Goal: Check status: Check status

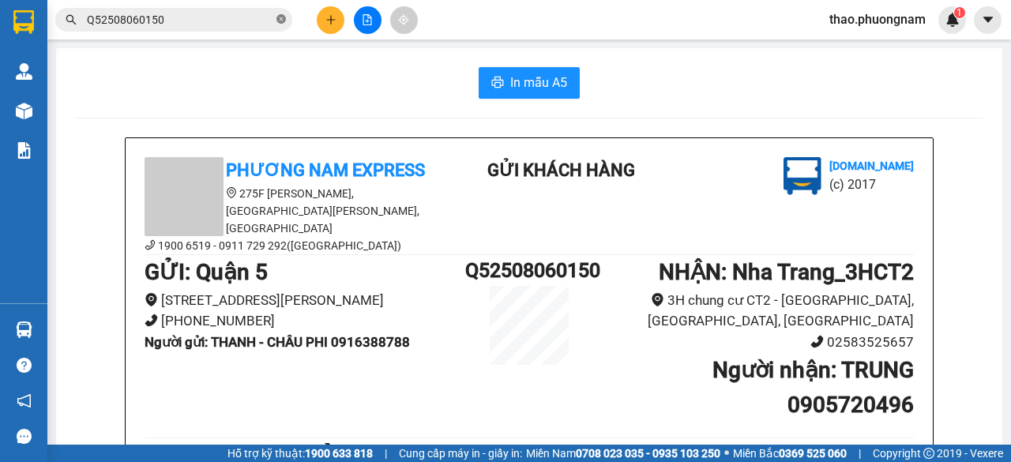
click at [280, 21] on icon "close-circle" at bounding box center [280, 18] width 9 height 9
click at [263, 22] on input "text" at bounding box center [180, 19] width 186 height 17
paste input "0898373276"
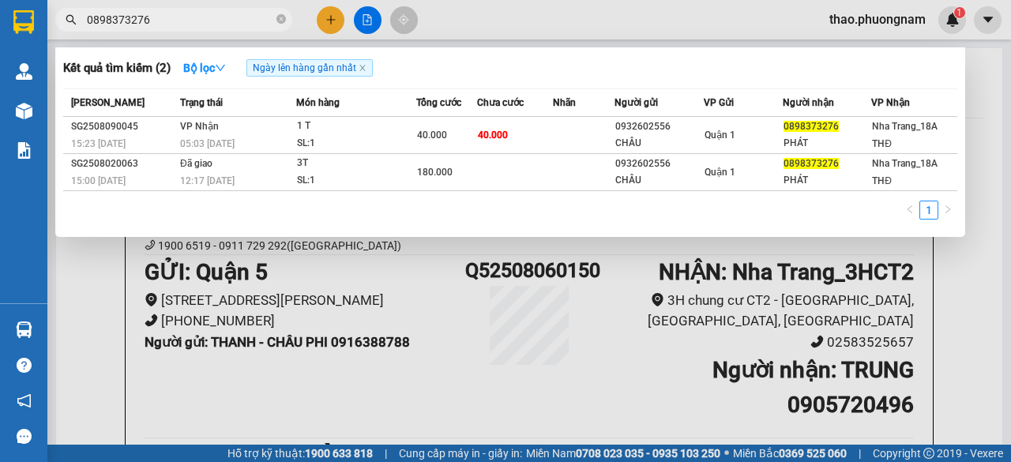
type input "0898373276"
drag, startPoint x: 285, startPoint y: 21, endPoint x: 237, endPoint y: 12, distance: 49.0
click at [277, 18] on icon "close-circle" at bounding box center [280, 18] width 9 height 9
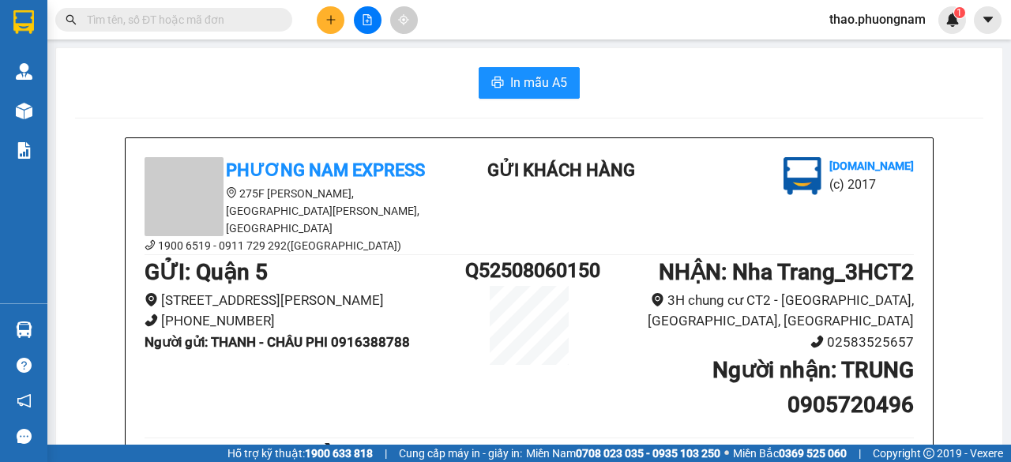
click at [205, 20] on input "text" at bounding box center [180, 19] width 186 height 17
drag, startPoint x: 147, startPoint y: 40, endPoint x: 89, endPoint y: 17, distance: 62.3
click at [89, 17] on input "text" at bounding box center [180, 19] width 186 height 17
paste input "Q52508080023"
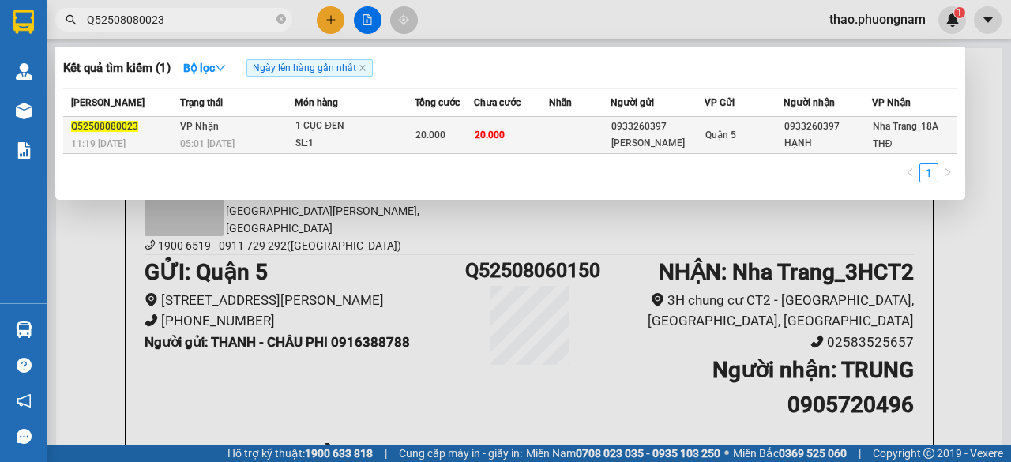
type input "Q52508080023"
click at [341, 127] on div "1 CỤC ĐEN" at bounding box center [354, 126] width 118 height 17
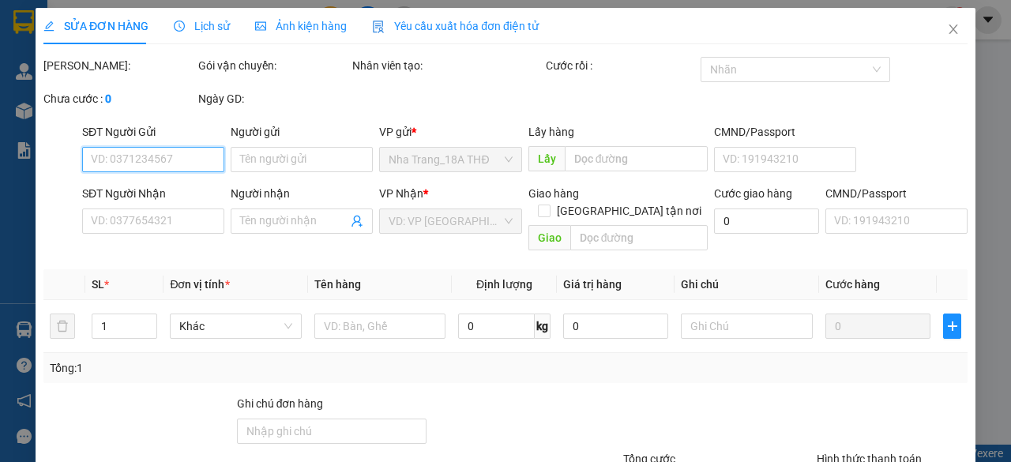
type input "0933260397"
type input "[PERSON_NAME]"
type input "0933260397"
type input "HẠNH"
type input "20.000"
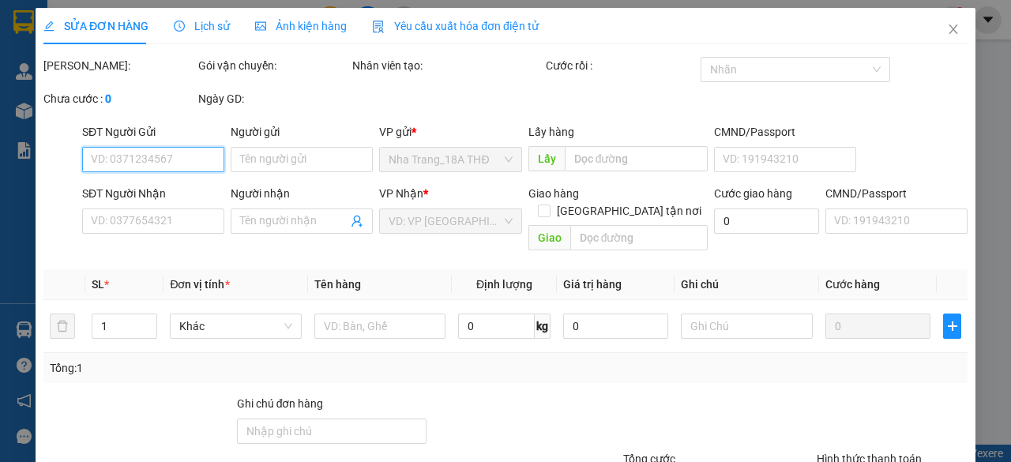
type input "20.000"
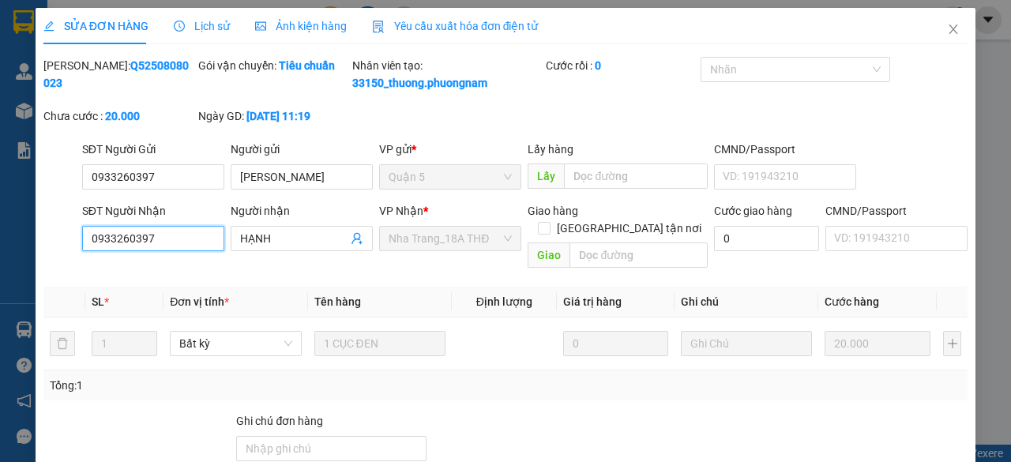
drag, startPoint x: 165, startPoint y: 252, endPoint x: 81, endPoint y: 251, distance: 84.5
click at [82, 251] on input "0933260397" at bounding box center [153, 238] width 142 height 25
drag, startPoint x: 940, startPoint y: 34, endPoint x: 891, endPoint y: 29, distance: 49.2
click at [947, 36] on icon "close" at bounding box center [953, 29] width 13 height 13
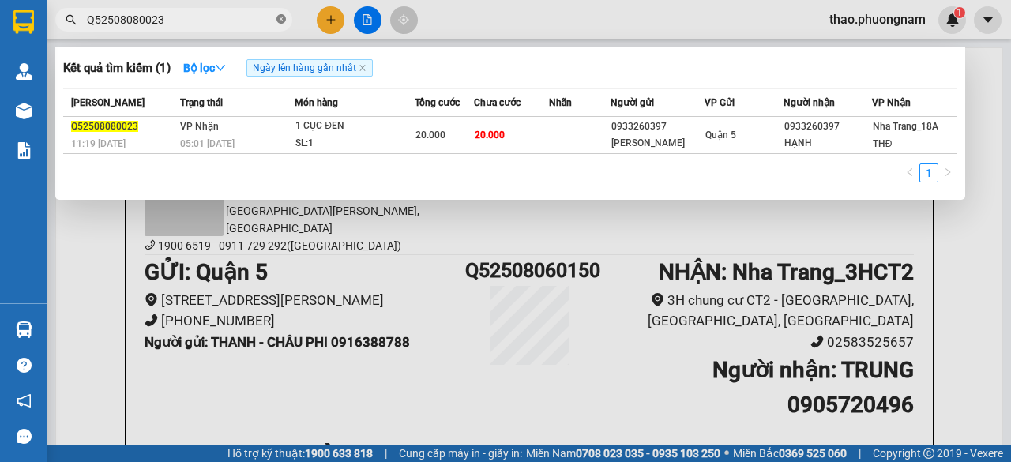
click at [278, 20] on icon "close-circle" at bounding box center [280, 18] width 9 height 9
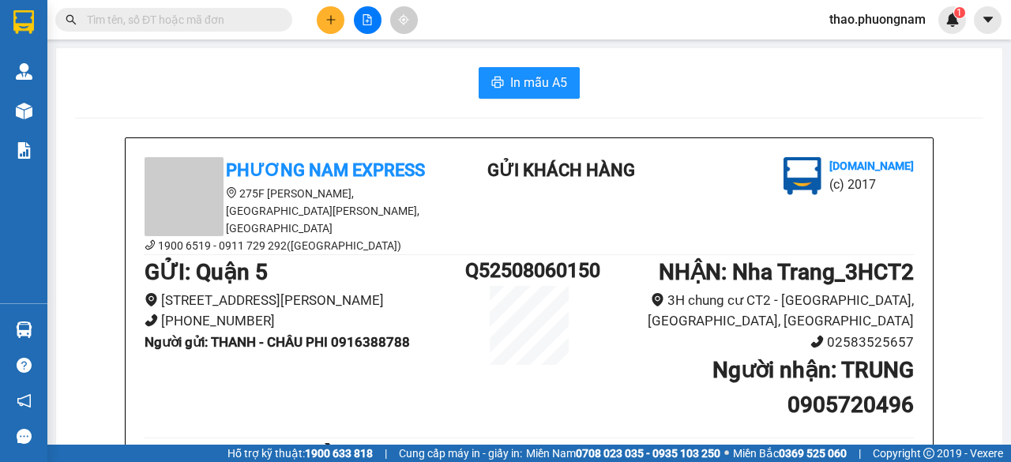
click at [255, 26] on input "text" at bounding box center [180, 19] width 186 height 17
paste input "0933260397"
type input "0933260397"
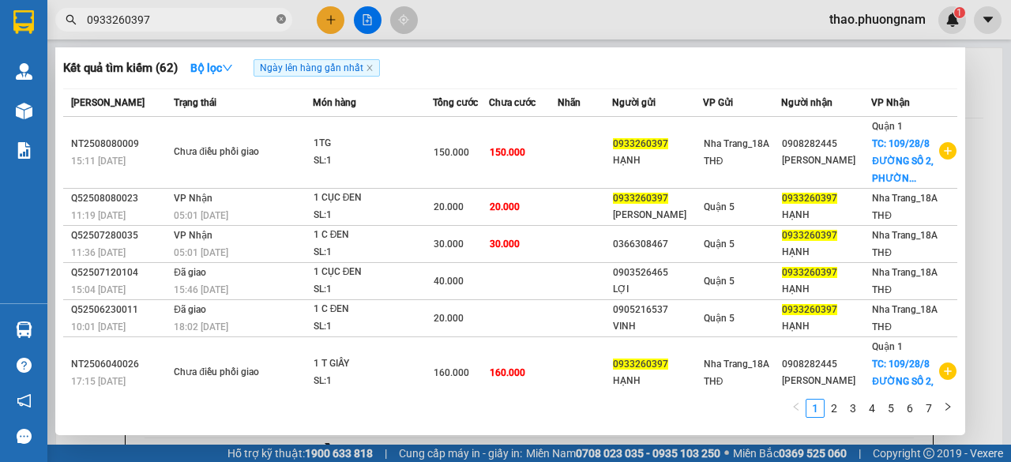
click at [280, 24] on icon "close-circle" at bounding box center [280, 18] width 9 height 9
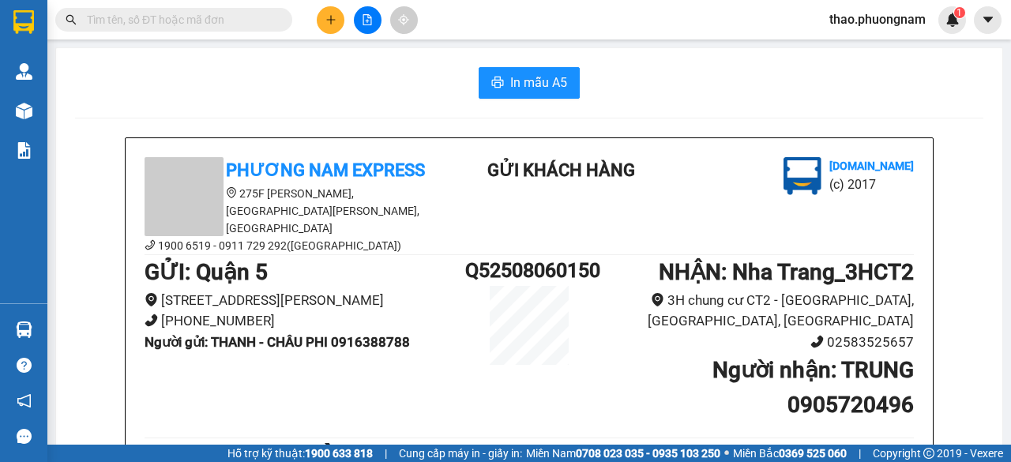
click at [208, 25] on input "text" at bounding box center [180, 19] width 186 height 17
paste input "SG2508080134"
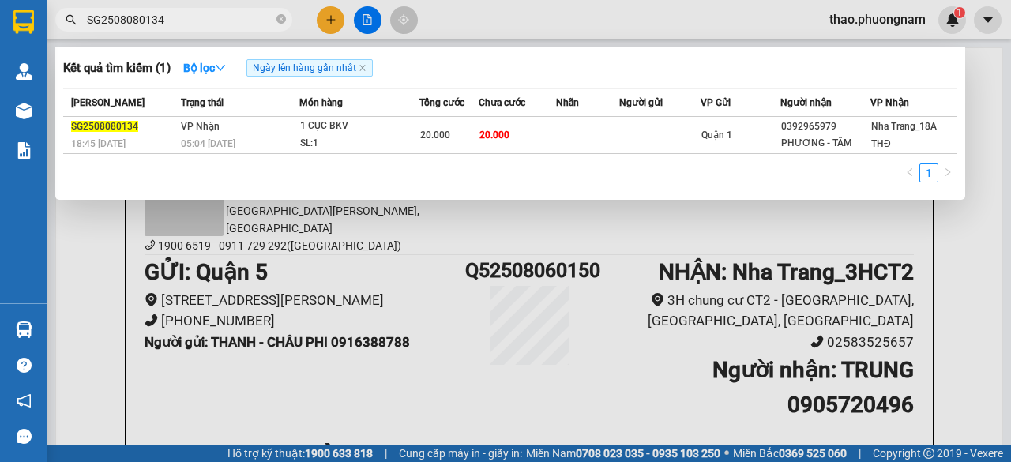
type input "SG2508080134"
drag, startPoint x: 281, startPoint y: 18, endPoint x: 273, endPoint y: 23, distance: 9.2
click at [275, 23] on span "SG2508080134" at bounding box center [173, 20] width 237 height 24
drag, startPoint x: 283, startPoint y: 19, endPoint x: 233, endPoint y: 7, distance: 51.2
click at [282, 20] on icon "close-circle" at bounding box center [280, 18] width 9 height 9
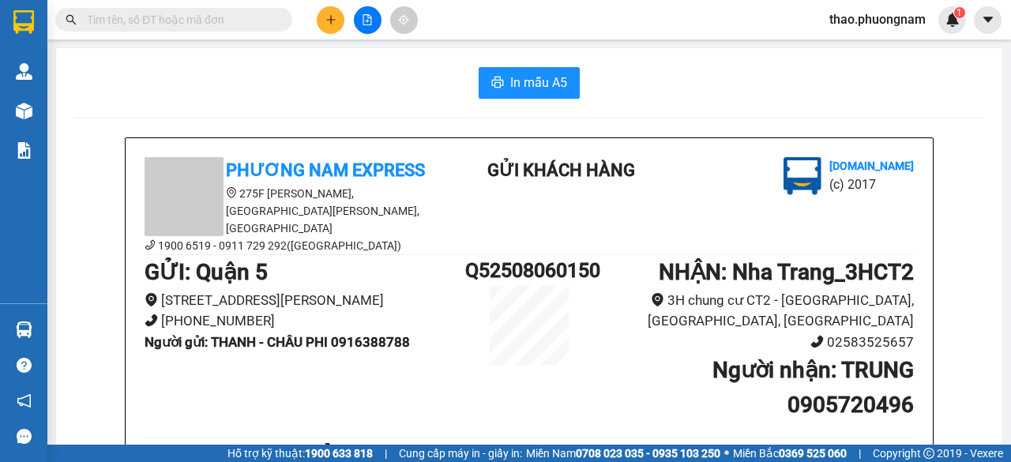
click at [186, 17] on input "text" at bounding box center [180, 19] width 186 height 17
paste input "Q52508070227"
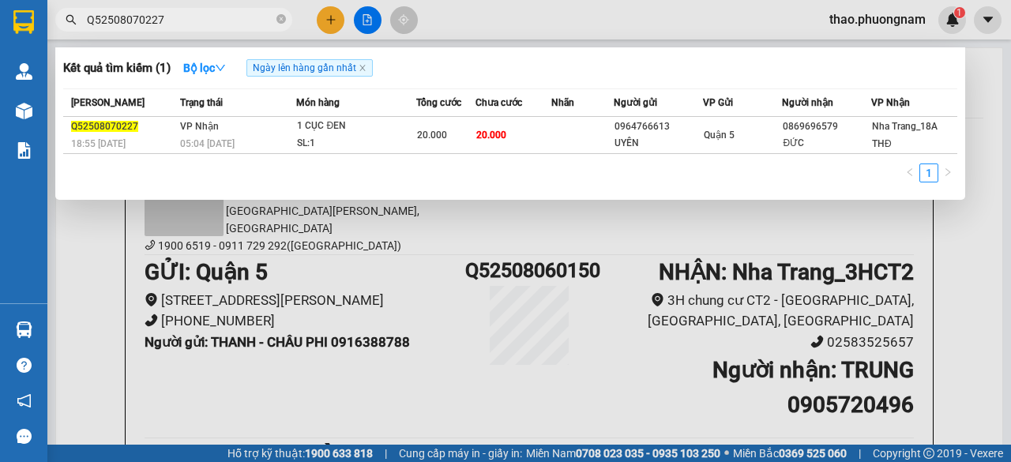
type input "Q52508070227"
click at [964, 301] on div at bounding box center [505, 231] width 1011 height 462
